Goal: Task Accomplishment & Management: Complete application form

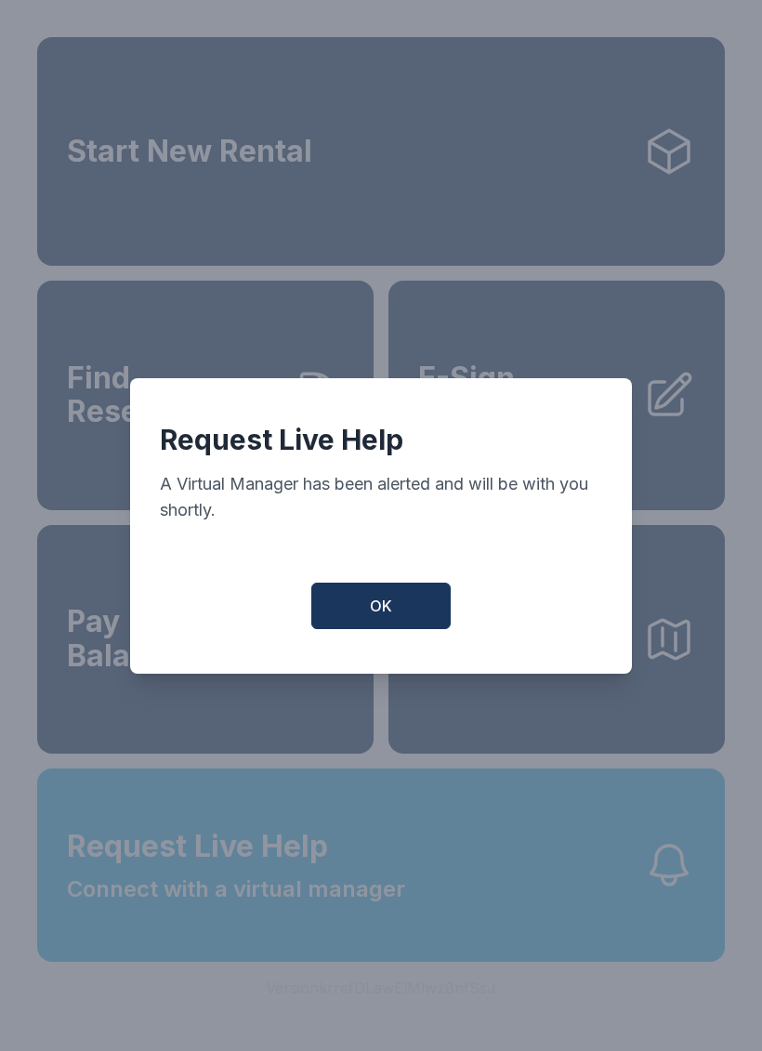
click at [395, 618] on button "OK" at bounding box center [380, 606] width 139 height 46
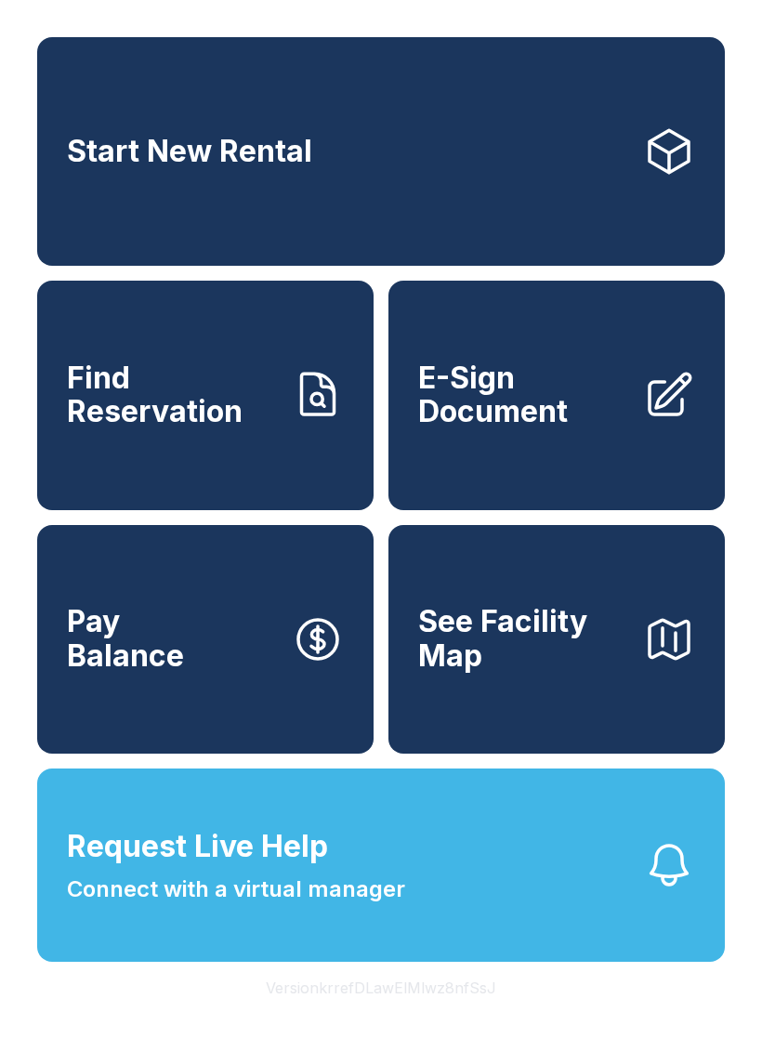
click at [573, 426] on span "E-Sign Document" at bounding box center [523, 396] width 210 height 68
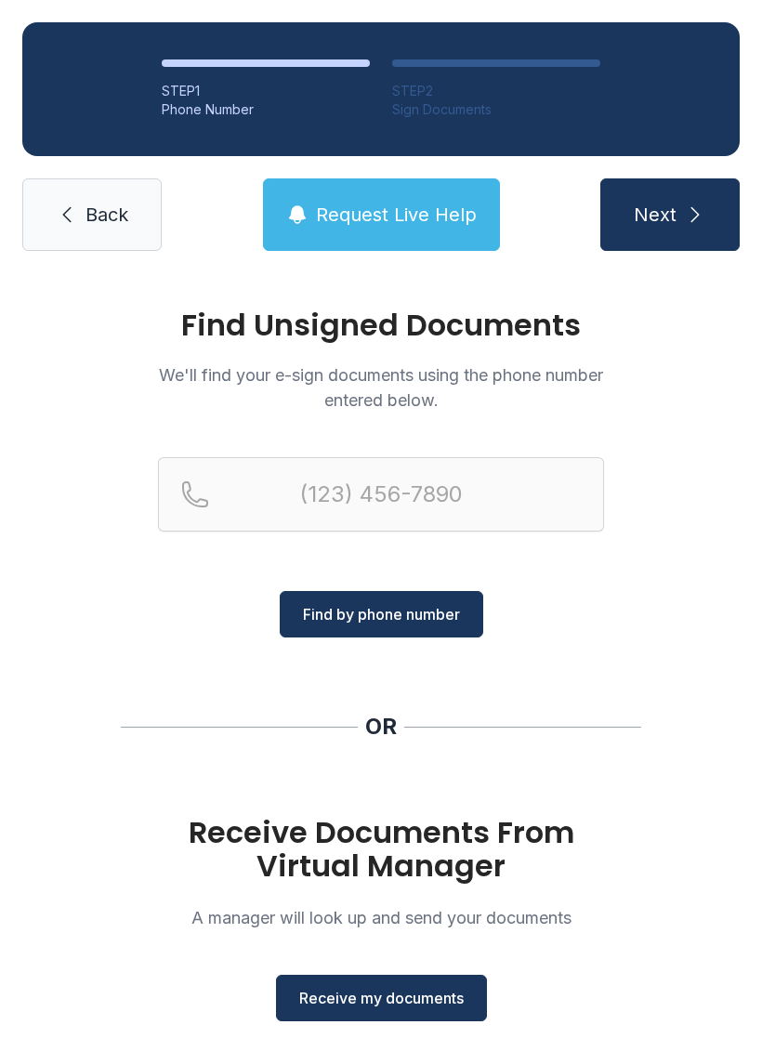
click at [414, 1007] on span "Receive my documents" at bounding box center [381, 998] width 164 height 22
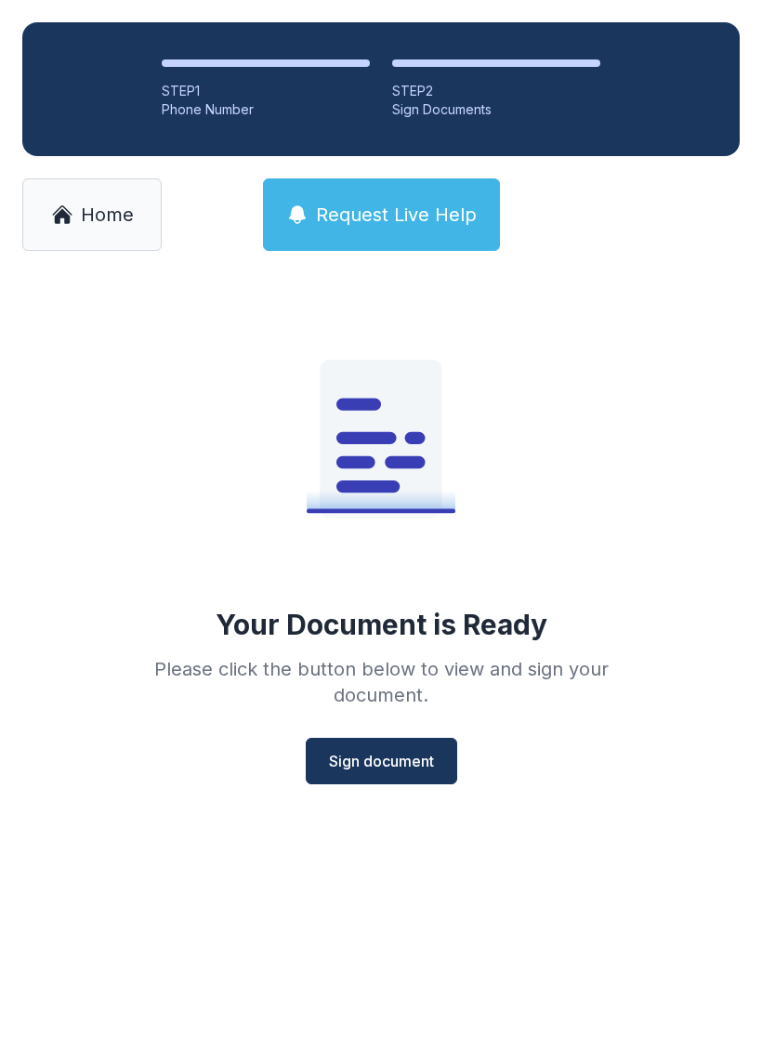
click at [384, 767] on span "Sign document" at bounding box center [381, 761] width 105 height 22
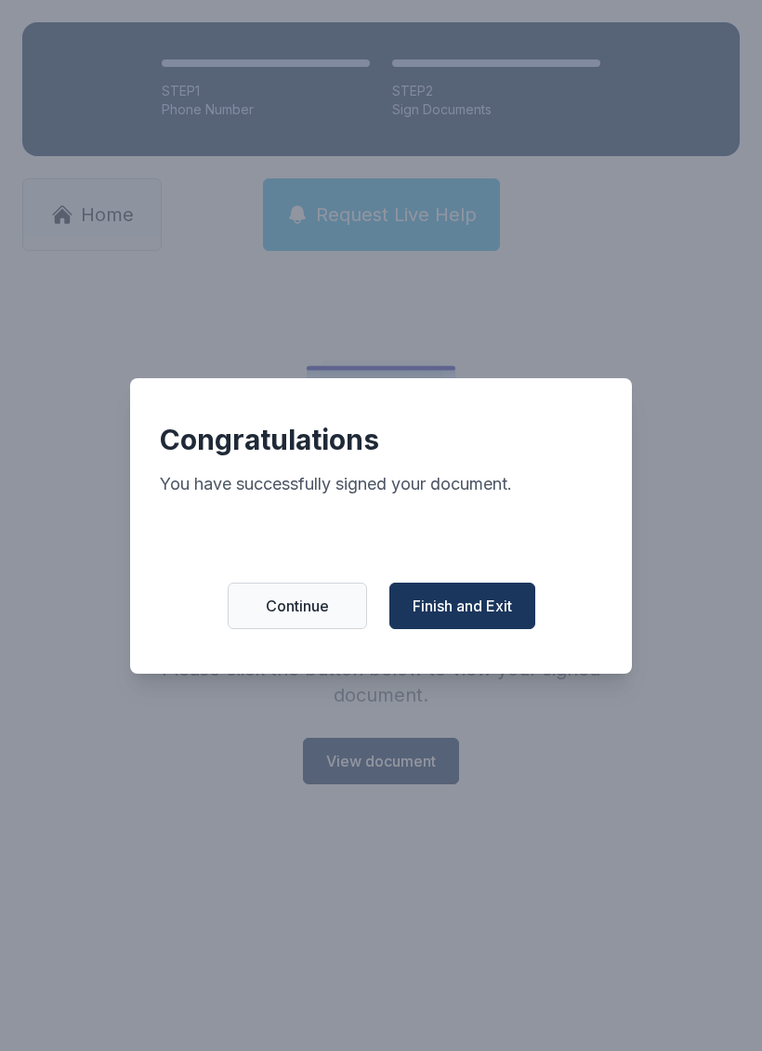
click at [459, 608] on span "Finish and Exit" at bounding box center [462, 606] width 99 height 22
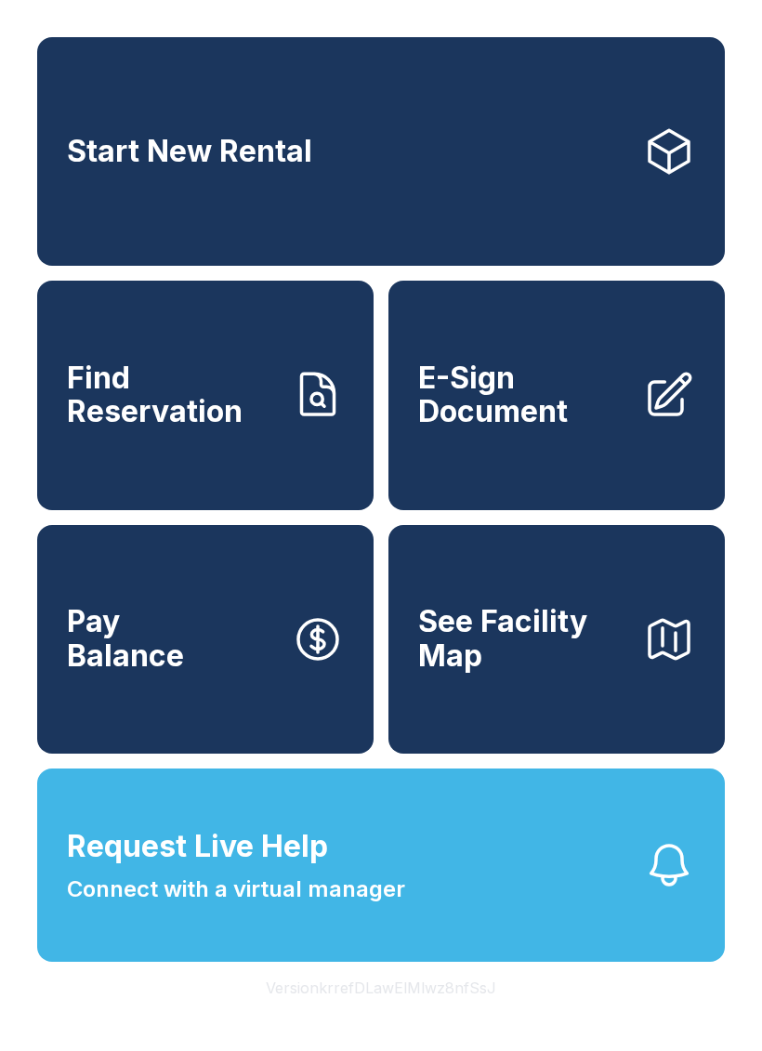
click at [591, 404] on span "E-Sign Document" at bounding box center [523, 396] width 210 height 68
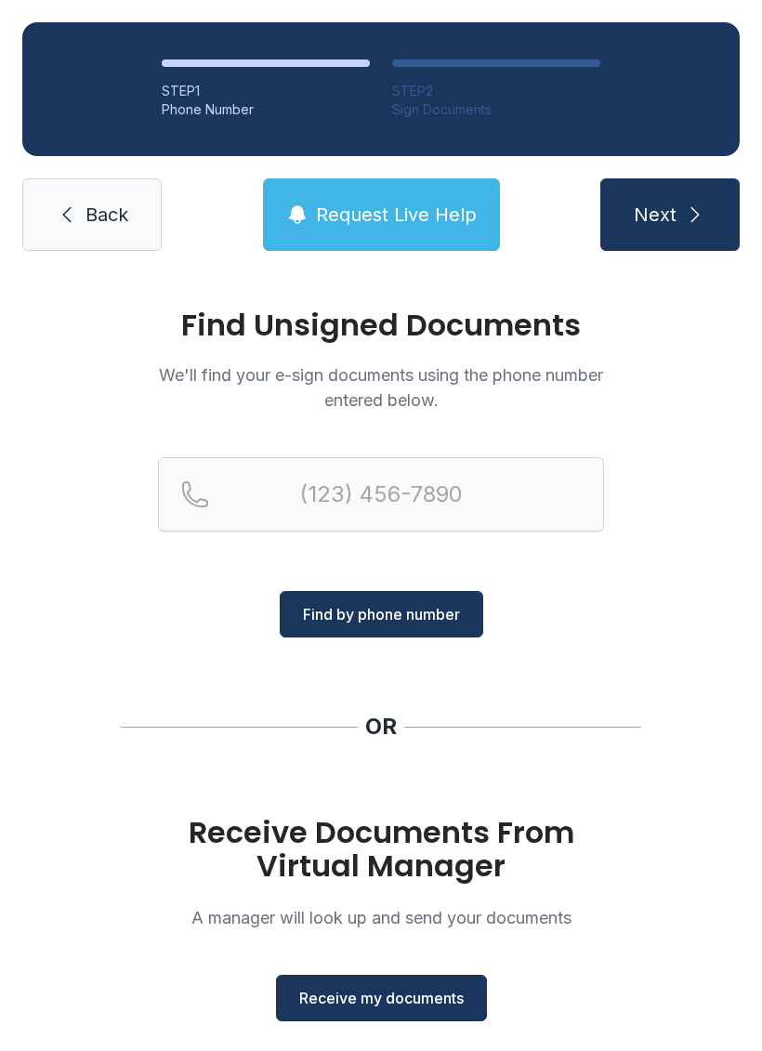
click at [375, 1005] on span "Receive my documents" at bounding box center [381, 998] width 164 height 22
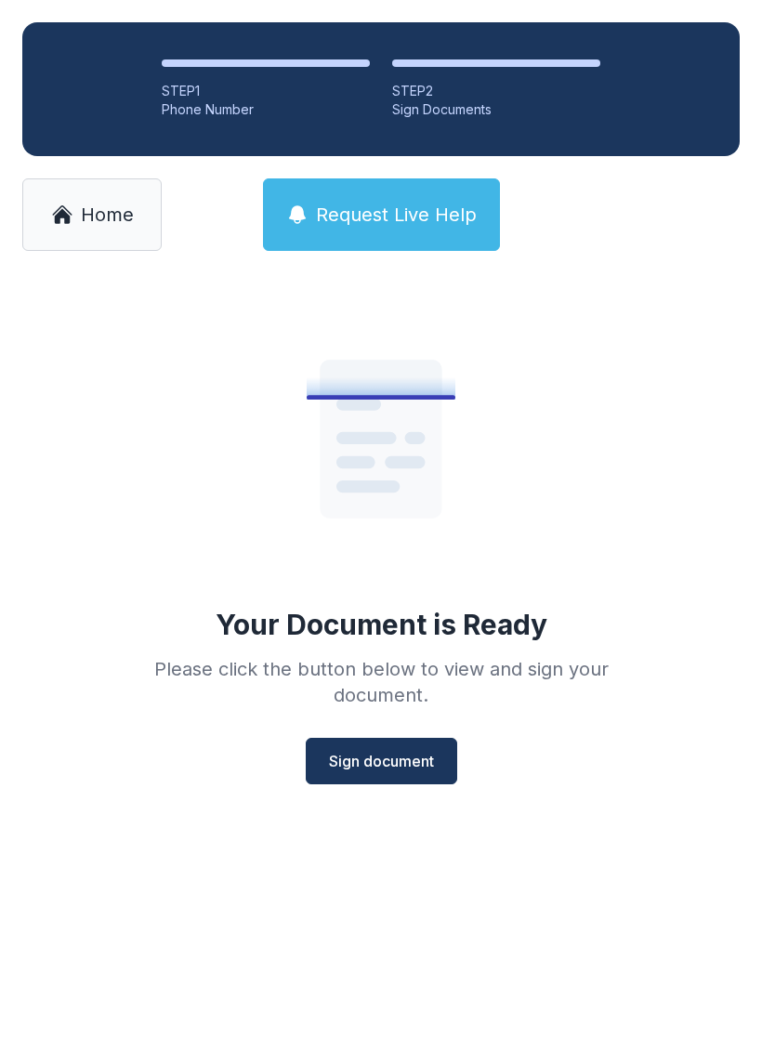
click at [392, 770] on span "Sign document" at bounding box center [381, 761] width 105 height 22
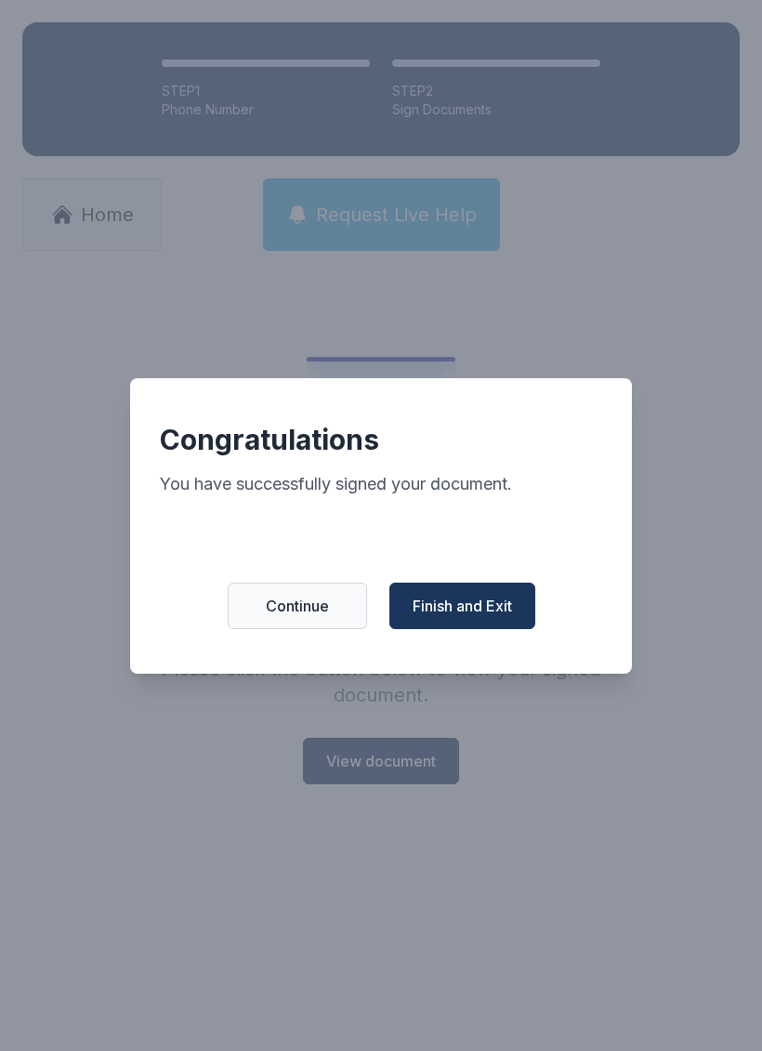
click at [466, 598] on button "Finish and Exit" at bounding box center [462, 606] width 146 height 46
